Goal: Task Accomplishment & Management: Use online tool/utility

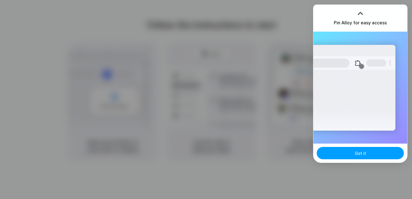
click at [364, 156] on span "Got it" at bounding box center [360, 154] width 11 height 6
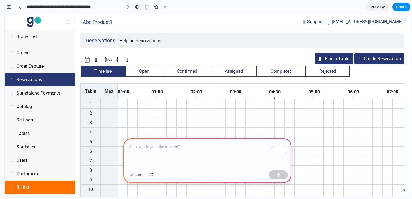
click at [168, 151] on div "To enrich screen reader interactions, please activate Accessibility in Grammarl…" at bounding box center [207, 154] width 168 height 30
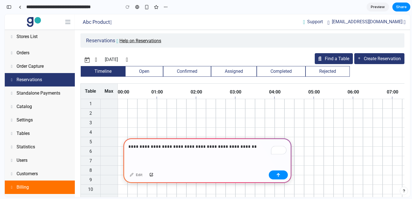
click at [0, 0] on span "**********" at bounding box center [0, 0] width 0 height 0
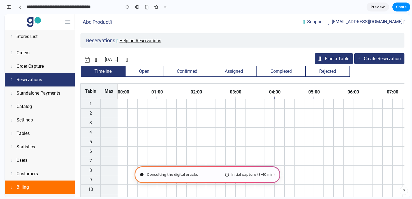
click at [234, 100] on div "Close" at bounding box center [206, 100] width 56 height 0
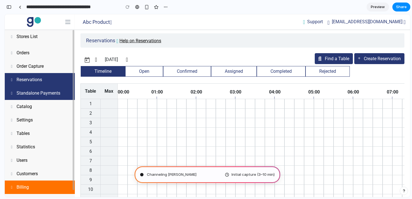
click at [53, 93] on app-sidebar-nav-link-content "Standalone Payments" at bounding box center [34, 93] width 51 height 5
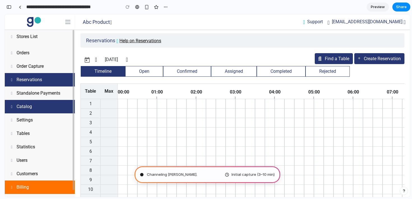
click at [46, 107] on link "Catalog" at bounding box center [40, 106] width 70 height 13
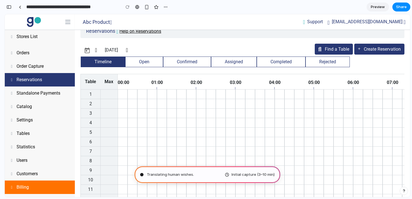
scroll to position [11, 0]
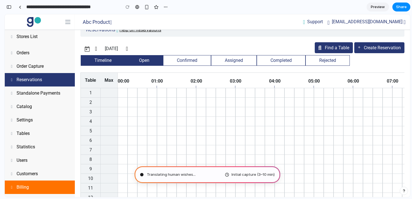
click at [151, 59] on button "Open" at bounding box center [144, 60] width 38 height 11
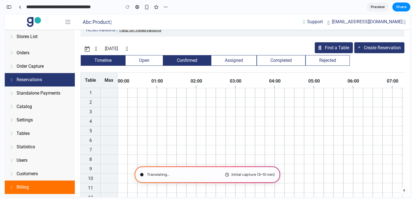
click at [190, 57] on button "Confirmed" at bounding box center [187, 60] width 48 height 11
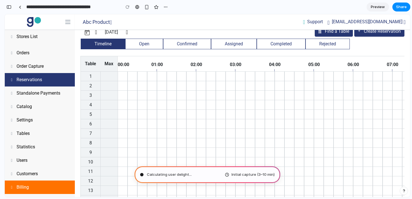
scroll to position [15, 0]
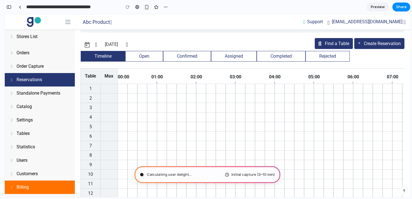
type input "**********"
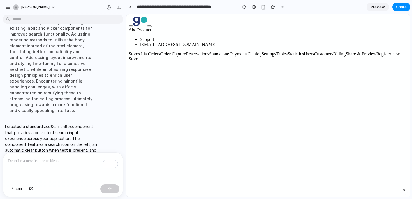
scroll to position [93, 0]
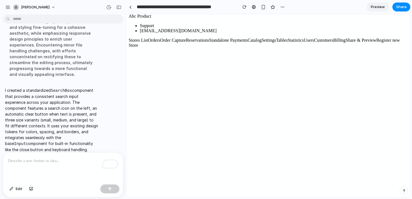
scroll to position [0, 0]
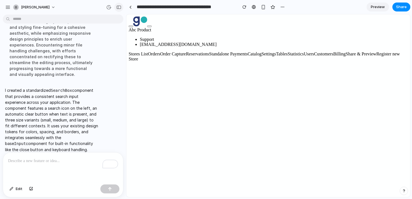
click at [119, 10] on button "button" at bounding box center [118, 7] width 9 height 9
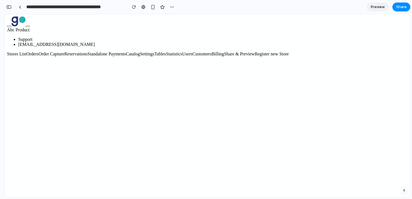
click at [21, 9] on link at bounding box center [20, 7] width 8 height 8
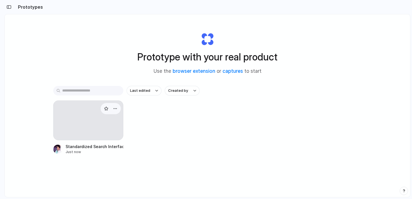
click at [94, 127] on div at bounding box center [88, 121] width 70 height 40
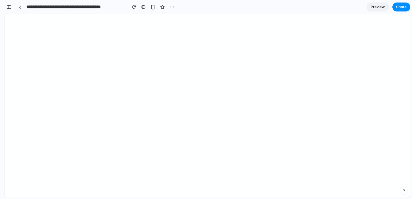
scroll to position [90, 0]
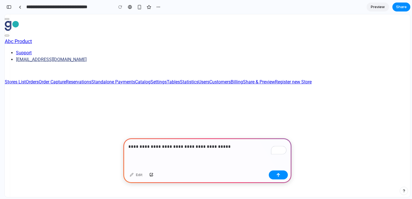
click at [0, 0] on span "*******" at bounding box center [0, 0] width 0 height 0
click at [0, 0] on qb-div "**********" at bounding box center [0, 0] width 0 height 0
click at [235, 147] on p "**********" at bounding box center [207, 147] width 158 height 7
click at [276, 174] on button "button" at bounding box center [278, 175] width 19 height 9
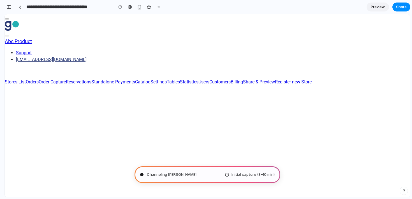
type input "**********"
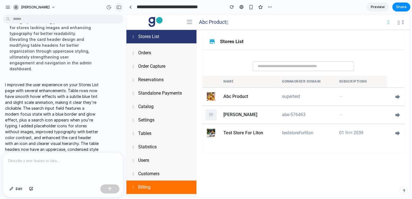
click at [119, 9] on div "button" at bounding box center [118, 7] width 5 height 4
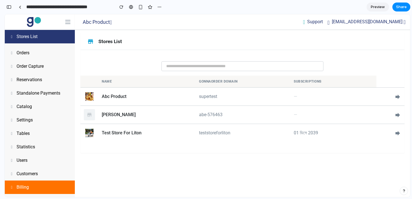
scroll to position [110, 0]
click at [129, 54] on div "Name GonnaOrder domain Subscriptions Abc Product supertest — forward store [PER…" at bounding box center [242, 101] width 324 height 103
click at [115, 83] on th "Name" at bounding box center [146, 82] width 97 height 12
click at [375, 7] on span "Preview" at bounding box center [378, 7] width 14 height 6
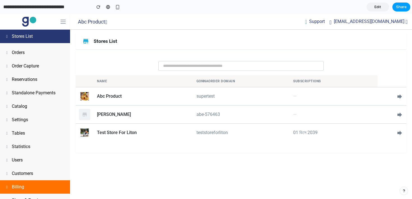
click at [399, 9] on span "Share" at bounding box center [401, 7] width 11 height 6
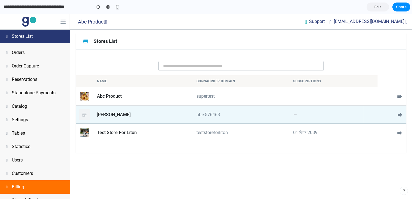
click at [338, 109] on td "—" at bounding box center [326, 115] width 73 height 18
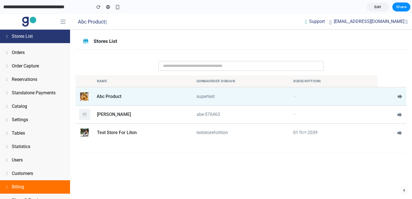
click at [337, 98] on td "—" at bounding box center [326, 96] width 73 height 18
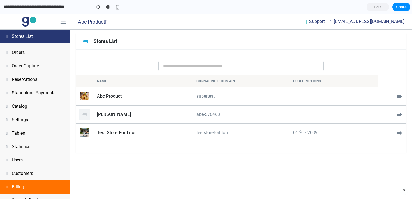
click at [303, 146] on div "Name GonnaOrder domain Subscriptions Abc Product supertest — forward store Abe …" at bounding box center [241, 101] width 331 height 103
